Goal: Task Accomplishment & Management: Manage account settings

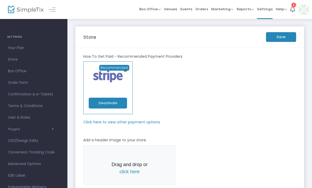
click at [154, 12] on span "Box Office Sell Tickets Bookings Sell Season Pass" at bounding box center [149, 8] width 21 height 13
click at [156, 10] on span "Box Office" at bounding box center [149, 9] width 21 height 5
click at [210, 41] on div "Store Save" at bounding box center [190, 37] width 218 height 10
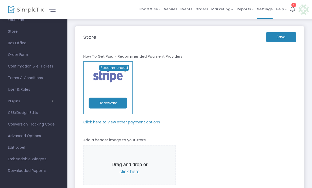
scroll to position [16, 0]
click at [306, 11] on img at bounding box center [303, 9] width 11 height 11
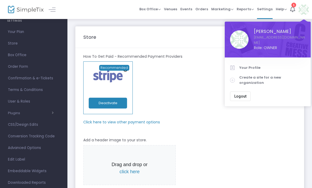
click at [275, 34] on span "[PERSON_NAME]" at bounding box center [280, 31] width 52 height 7
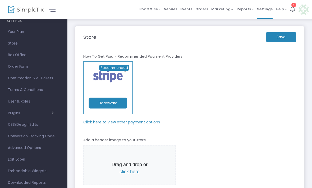
click at [307, 11] on img at bounding box center [303, 9] width 11 height 11
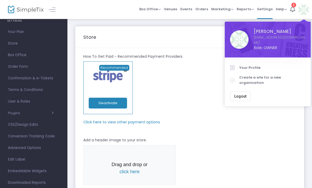
click at [259, 31] on span "[PERSON_NAME]" at bounding box center [280, 31] width 52 height 7
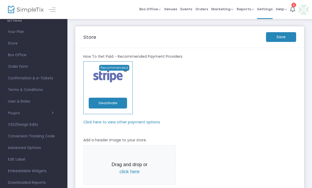
click at [301, 9] on img at bounding box center [303, 9] width 11 height 11
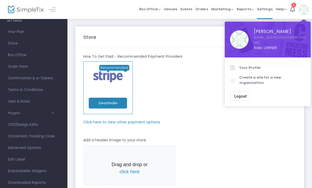
click at [290, 8] on icon at bounding box center [292, 9] width 5 height 6
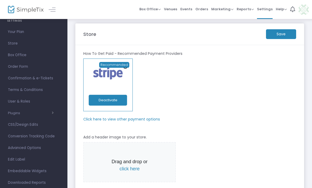
scroll to position [11, 0]
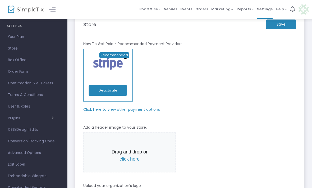
click at [136, 110] on m-panel-subtitle "Click here to view other payment options" at bounding box center [121, 110] width 77 height 6
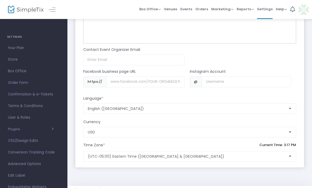
scroll to position [0, 0]
click at [52, 55] on link "Store" at bounding box center [33, 60] width 67 height 12
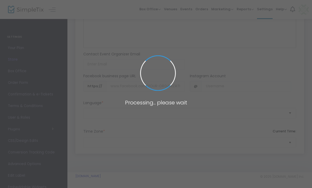
scroll to position [394, 0]
type input "[URL]"
radio input "true"
radio input "false"
radio input "true"
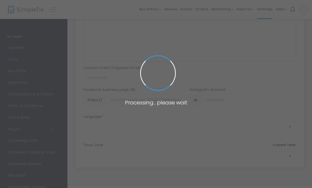
type input "MISA"
type input "4389884601"
click at [49, 44] on span at bounding box center [156, 94] width 312 height 188
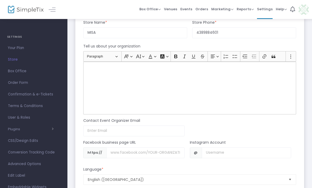
click at [23, 49] on span "Your Plan" at bounding box center [34, 48] width 52 height 7
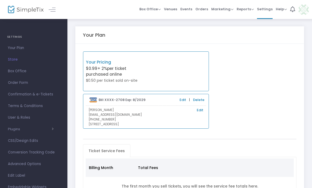
click at [190, 11] on span "Events" at bounding box center [186, 8] width 12 height 13
